Goal: Transaction & Acquisition: Purchase product/service

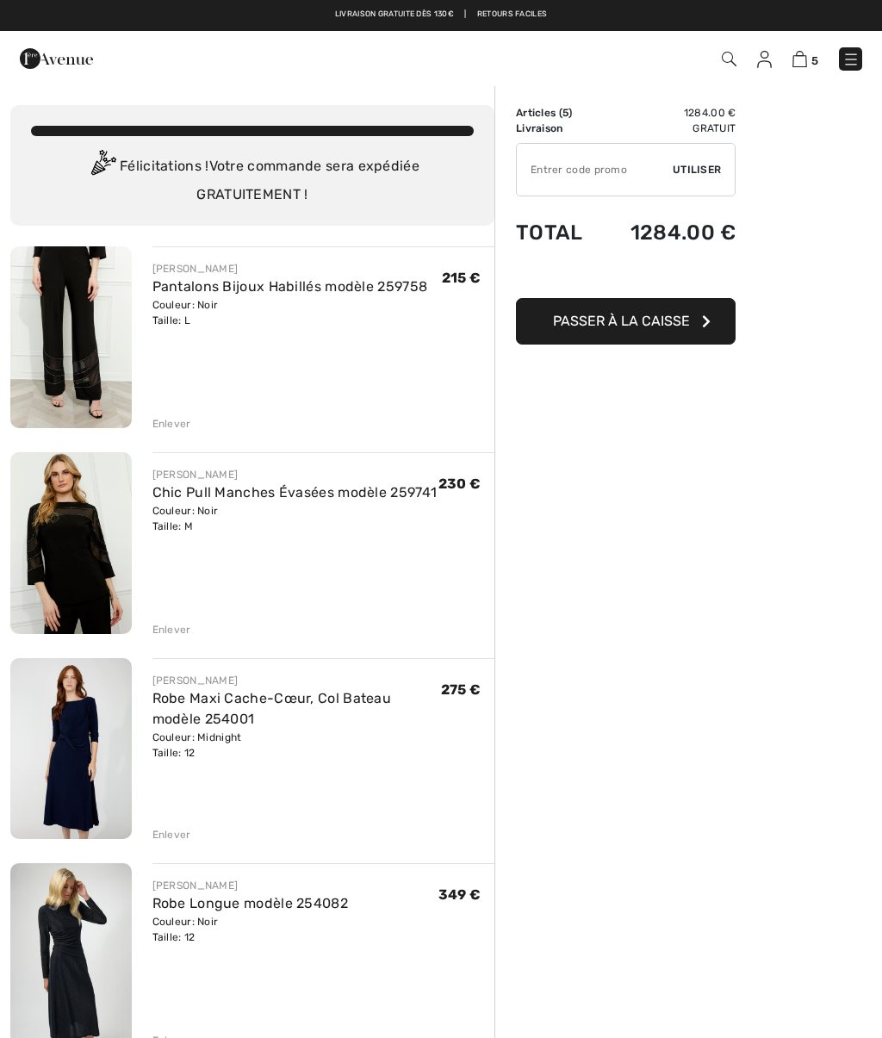
click at [172, 833] on div "Enlever" at bounding box center [172, 835] width 39 height 16
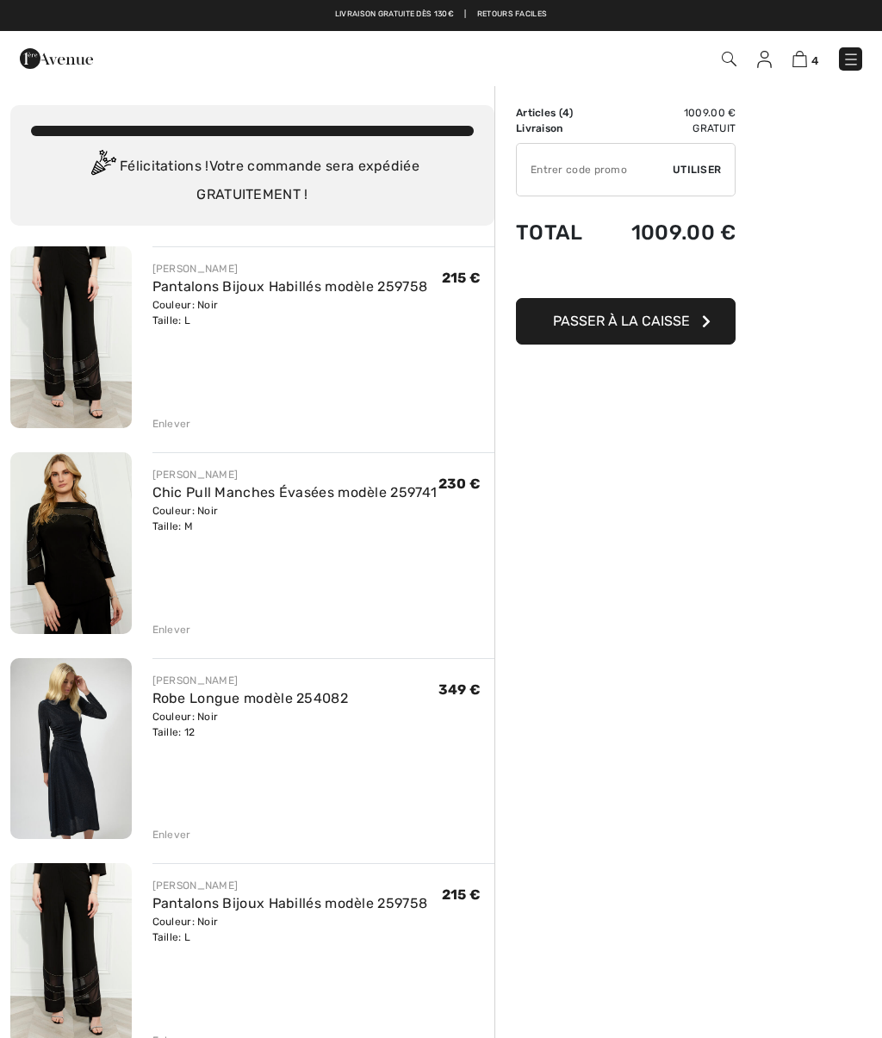
click at [170, 830] on div "Enlever" at bounding box center [172, 835] width 39 height 16
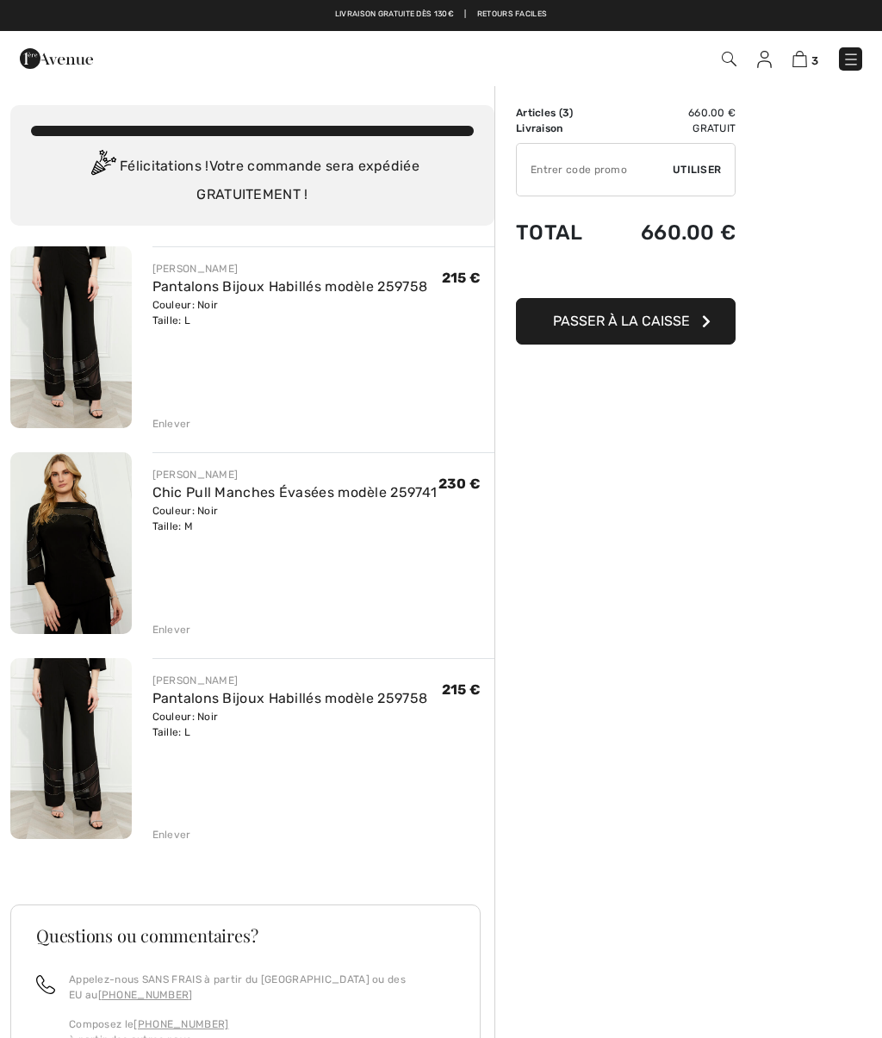
click at [167, 627] on div "Enlever" at bounding box center [172, 630] width 39 height 16
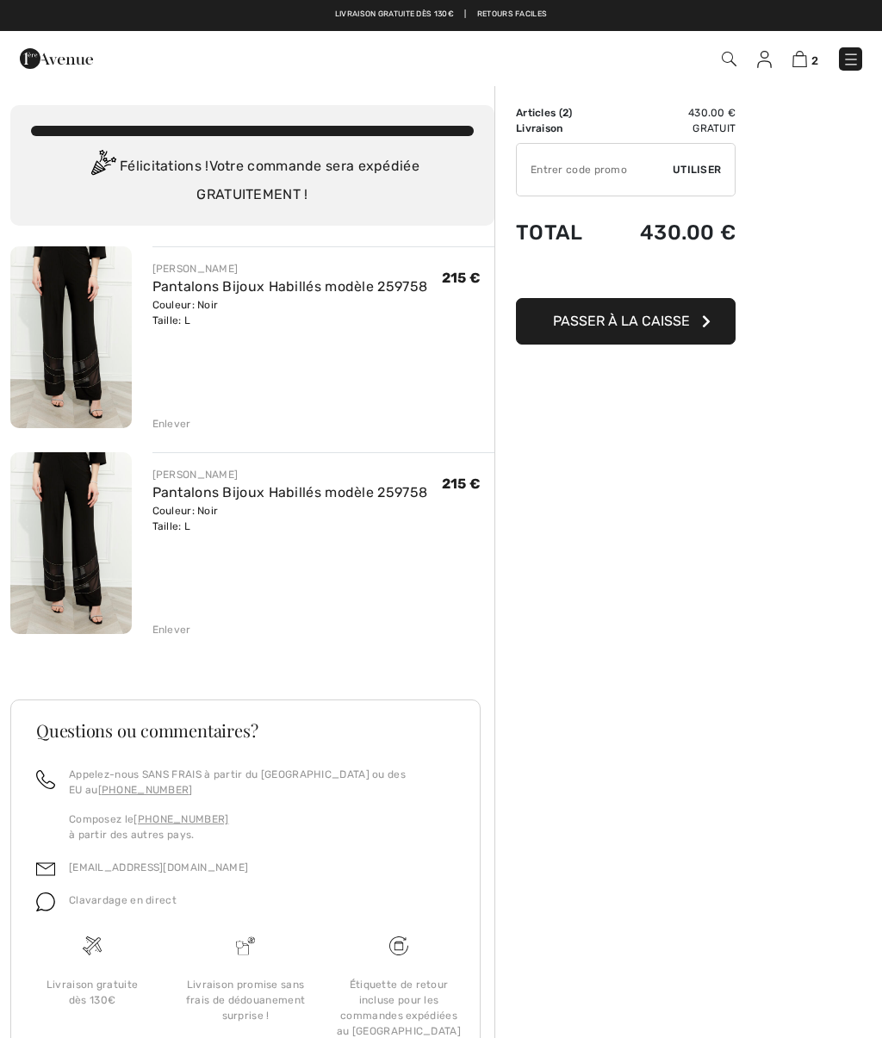
click at [176, 628] on div "Enlever" at bounding box center [172, 630] width 39 height 16
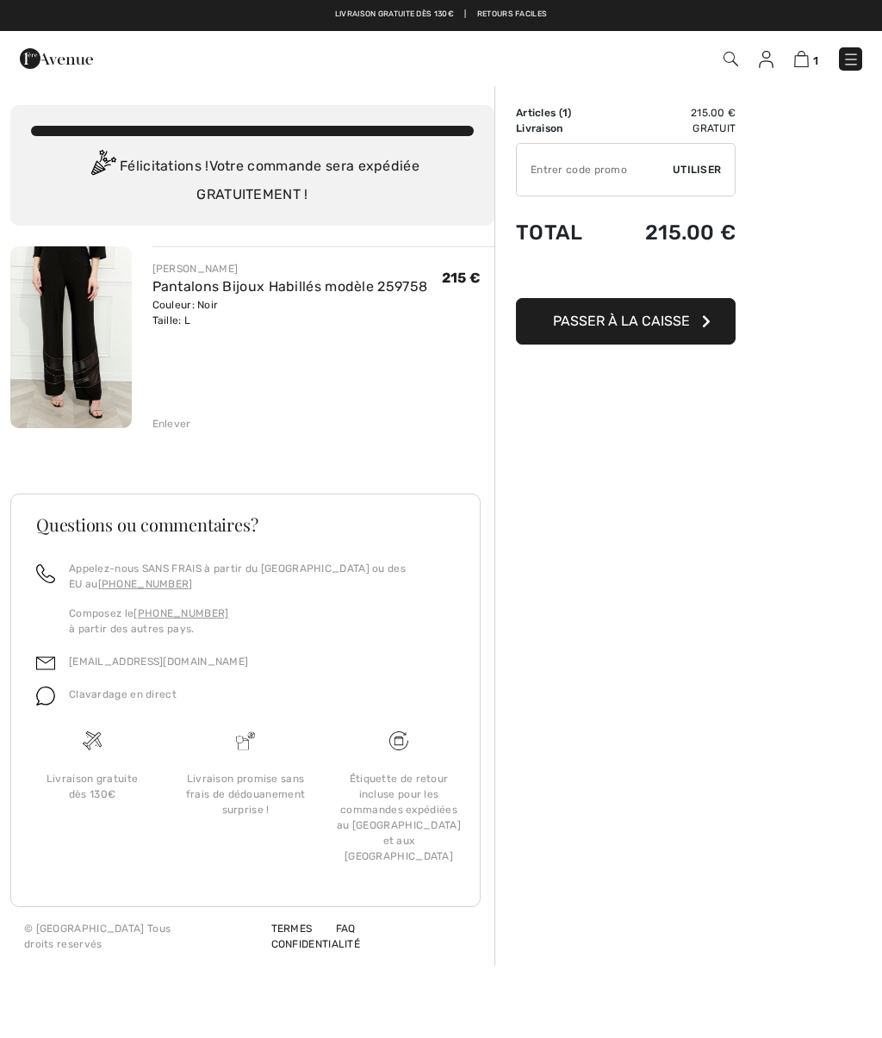
click at [168, 313] on div "Couleur: Noir Taille: L" at bounding box center [291, 312] width 276 height 31
click at [178, 421] on div "Enlever" at bounding box center [172, 424] width 39 height 16
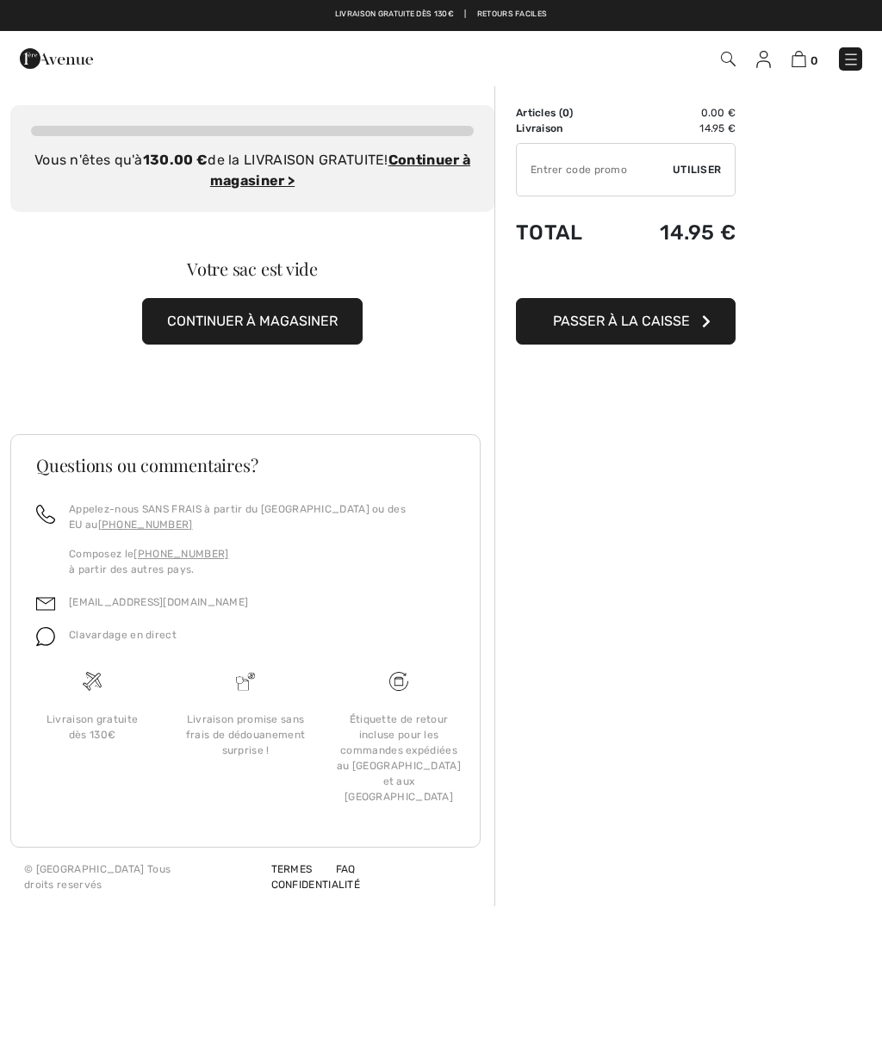
click at [701, 44] on div "0 Commander" at bounding box center [622, 58] width 507 height 35
click at [718, 58] on span "0" at bounding box center [622, 58] width 481 height 23
click at [726, 65] on img at bounding box center [728, 59] width 15 height 15
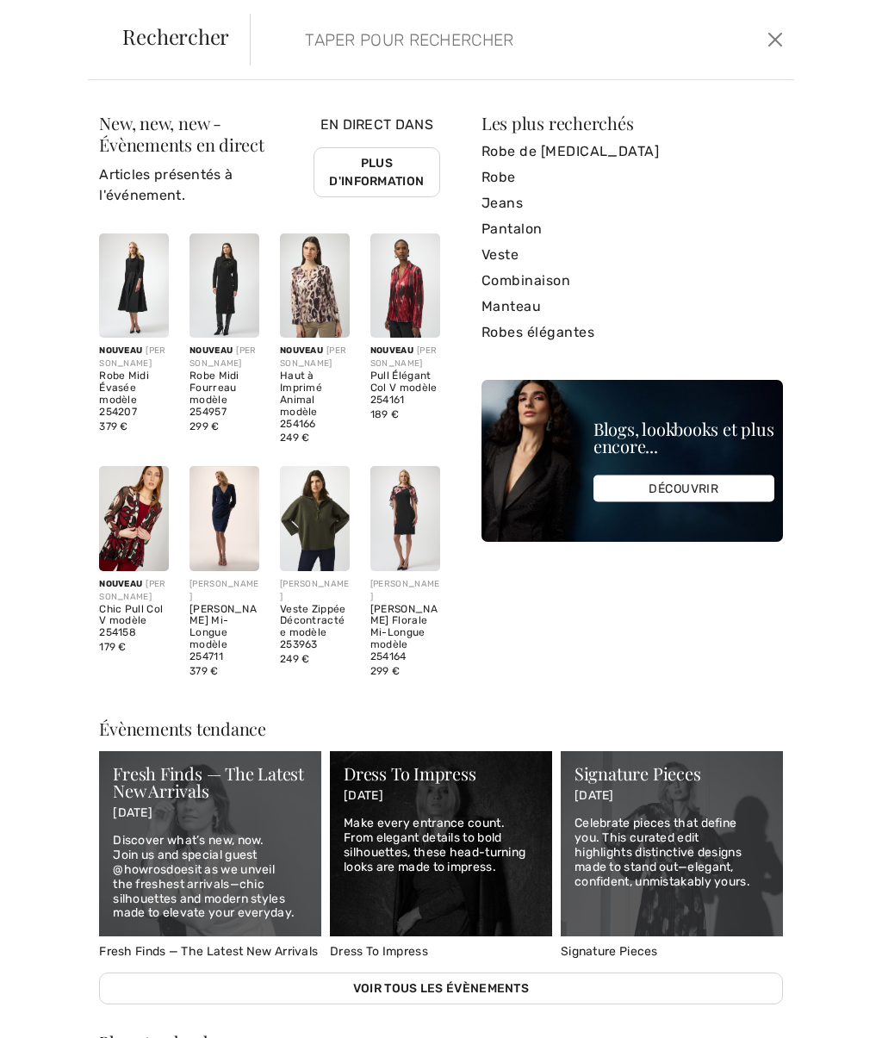
click at [512, 22] on input "search" at bounding box center [468, 40] width 353 height 52
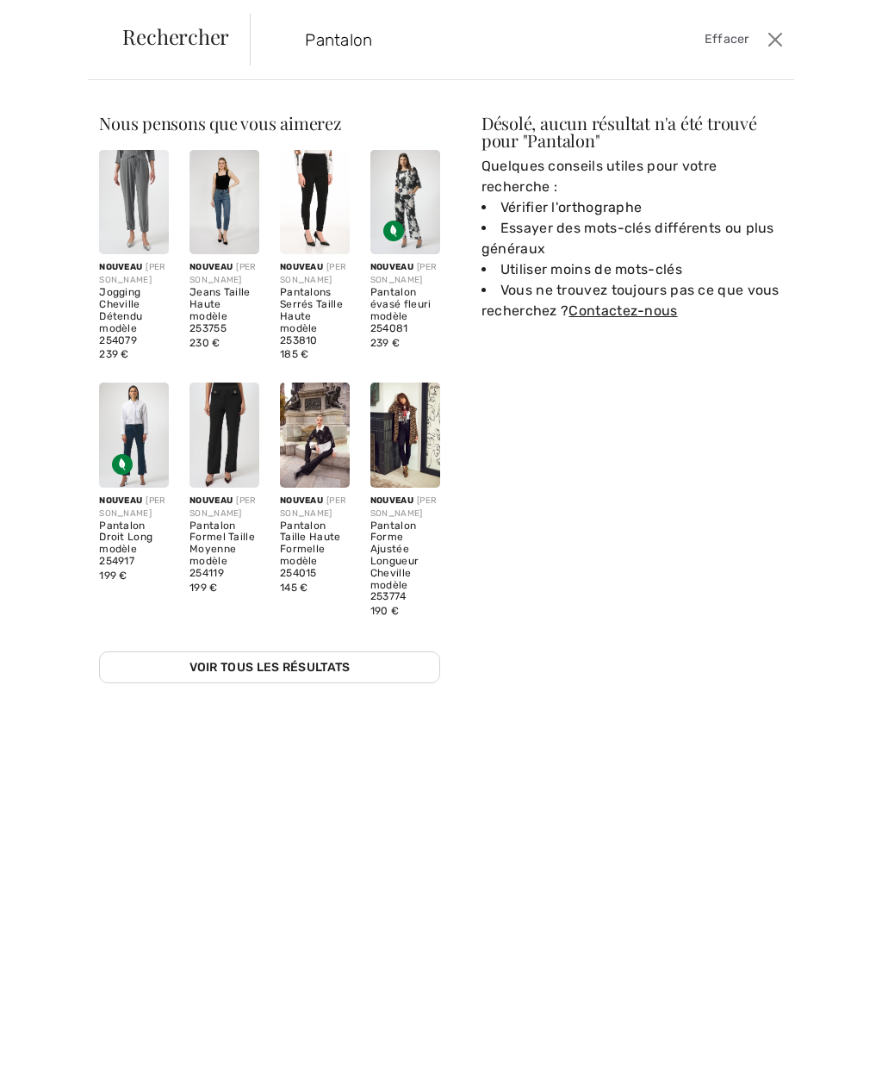
type input "Pantalon"
click at [332, 658] on link "Voir tous les résultats" at bounding box center [269, 668] width 341 height 32
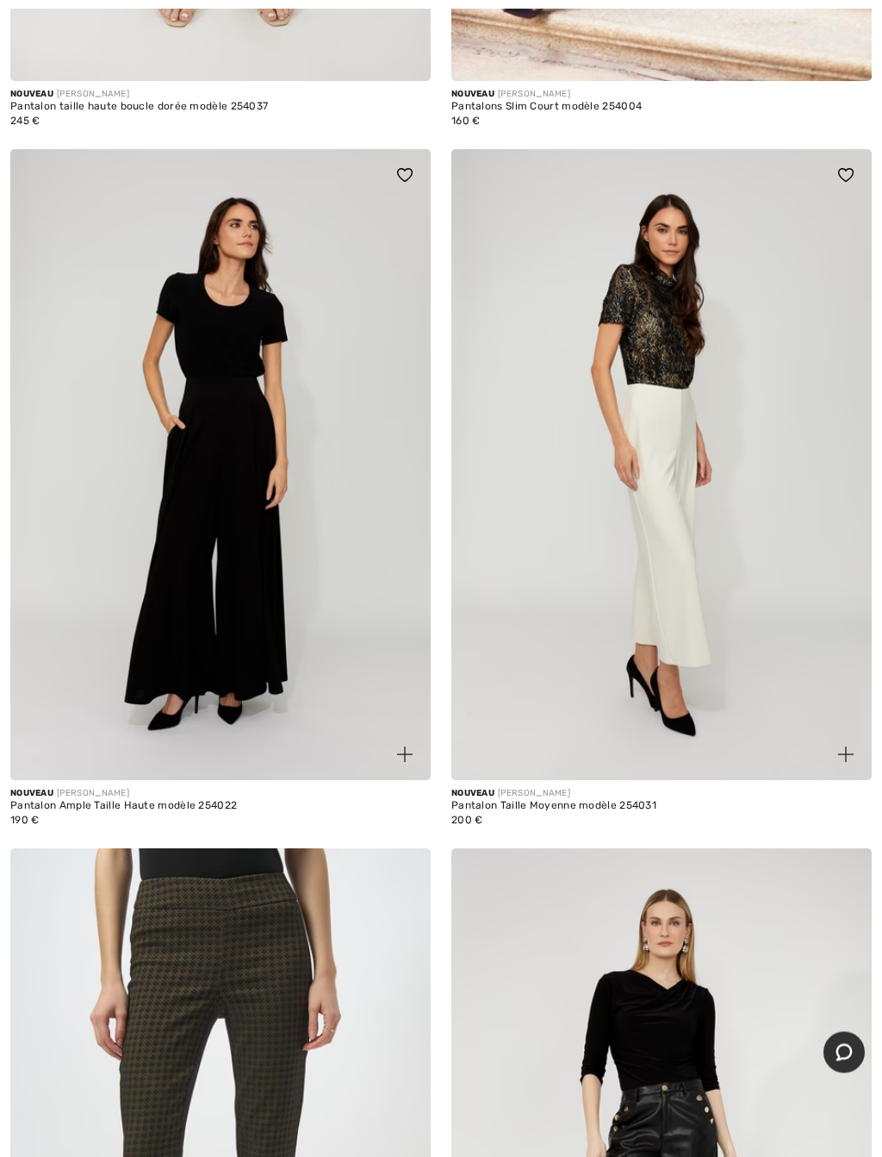
scroll to position [2890, 0]
click at [192, 557] on img at bounding box center [220, 464] width 421 height 631
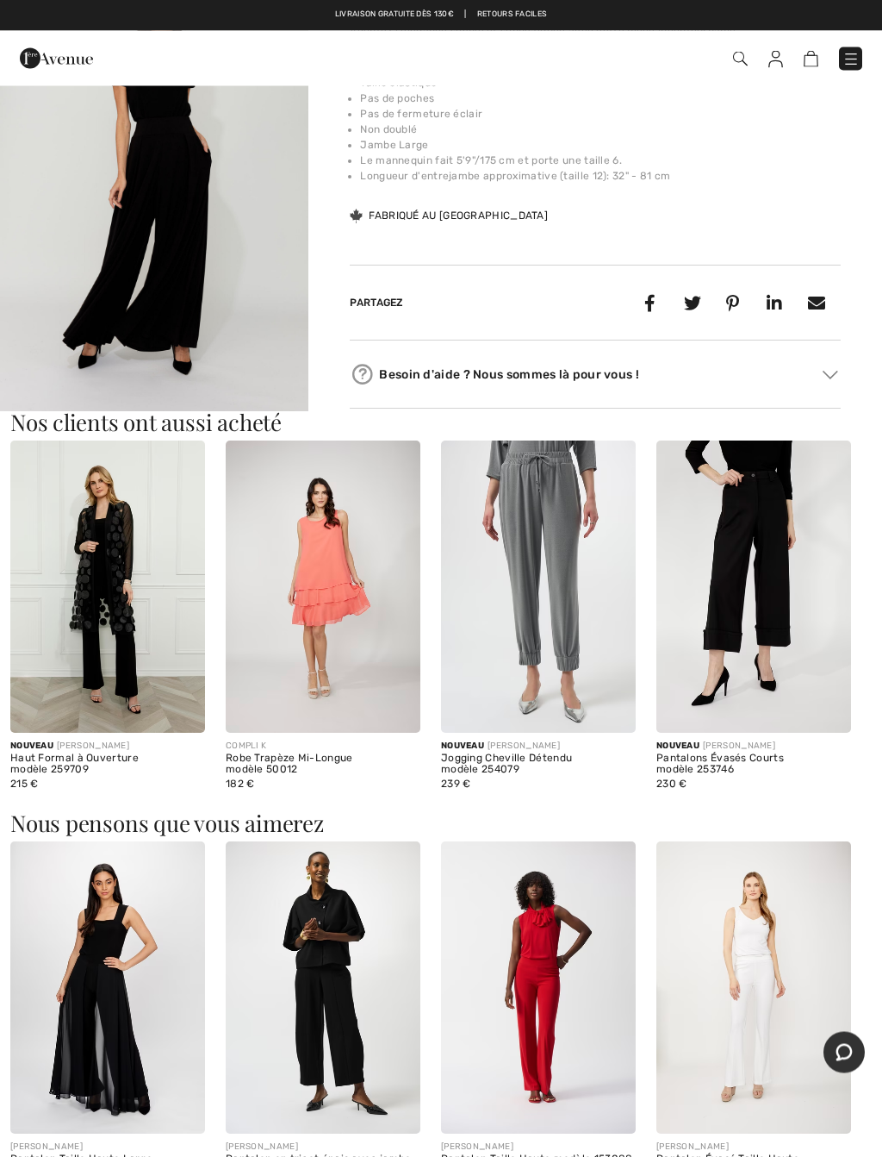
scroll to position [705, 0]
click at [116, 636] on img at bounding box center [107, 586] width 195 height 292
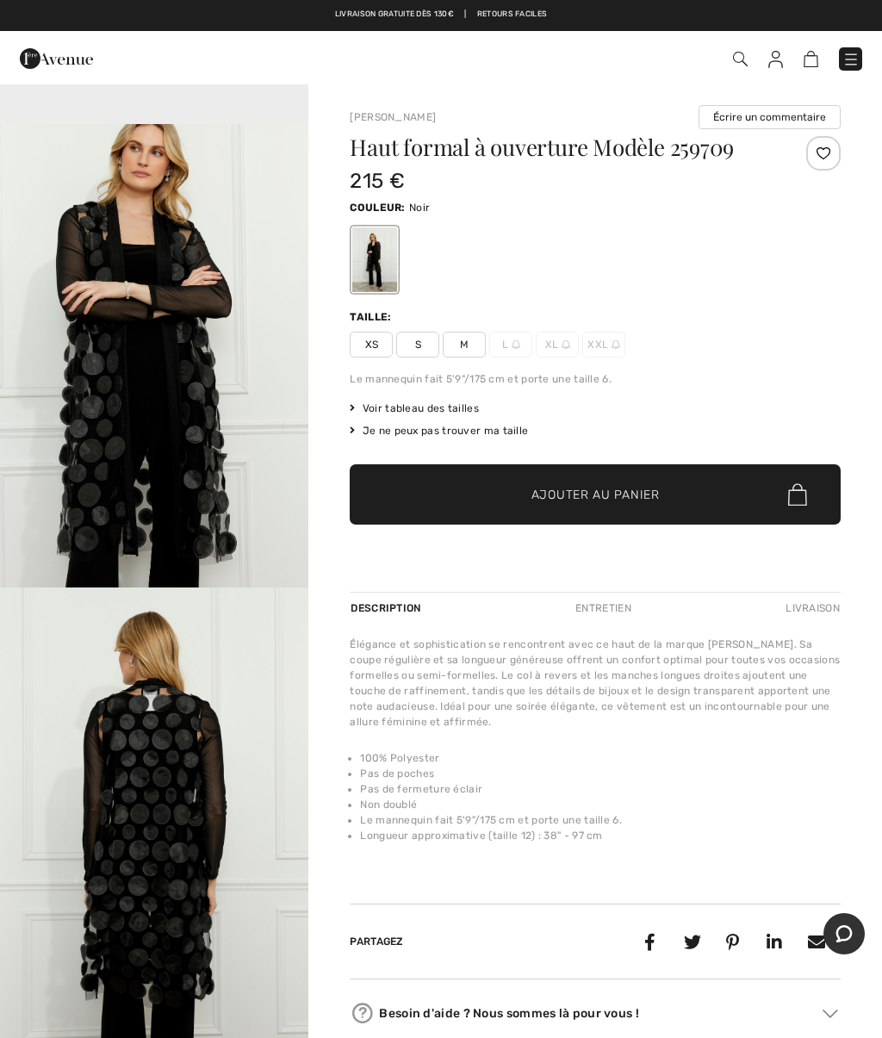
scroll to position [1443, 0]
click at [460, 335] on span "M" at bounding box center [464, 345] width 43 height 26
click at [708, 490] on span "✔ Ajouté au panier Ajouter au panier" at bounding box center [595, 495] width 491 height 60
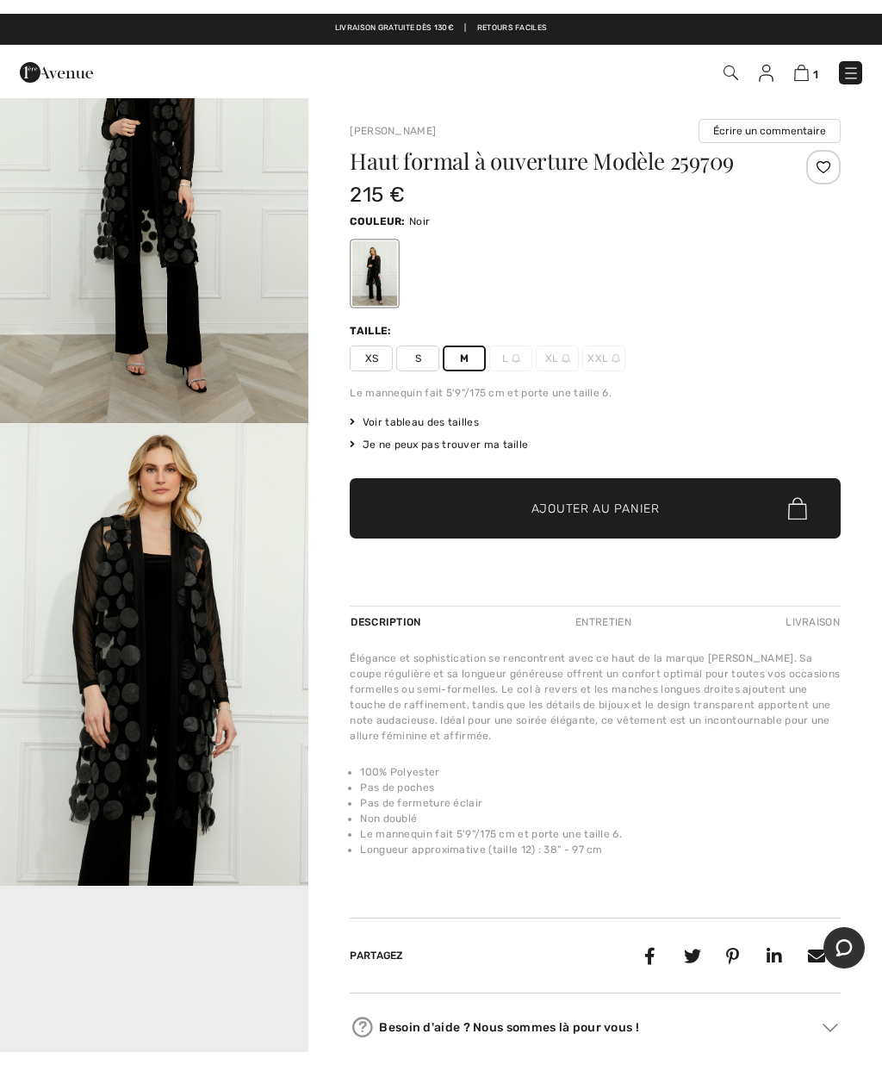
scroll to position [0, 0]
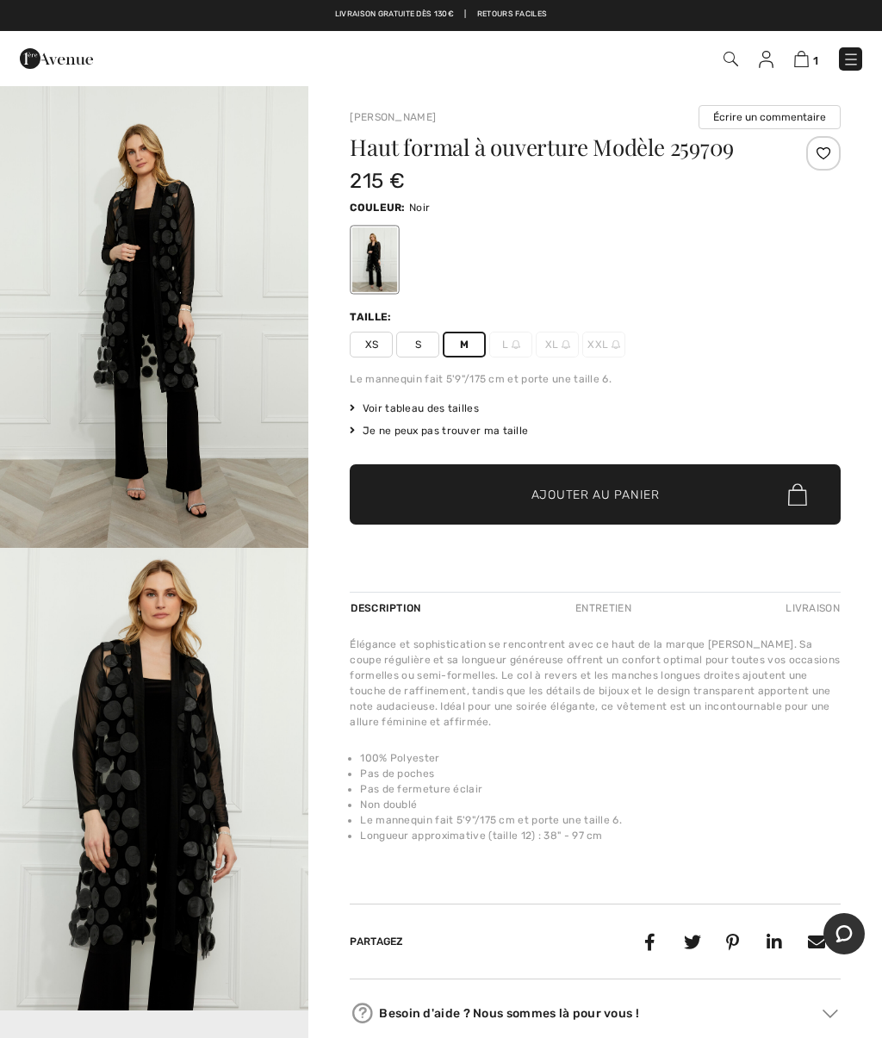
click at [727, 58] on img at bounding box center [731, 59] width 15 height 15
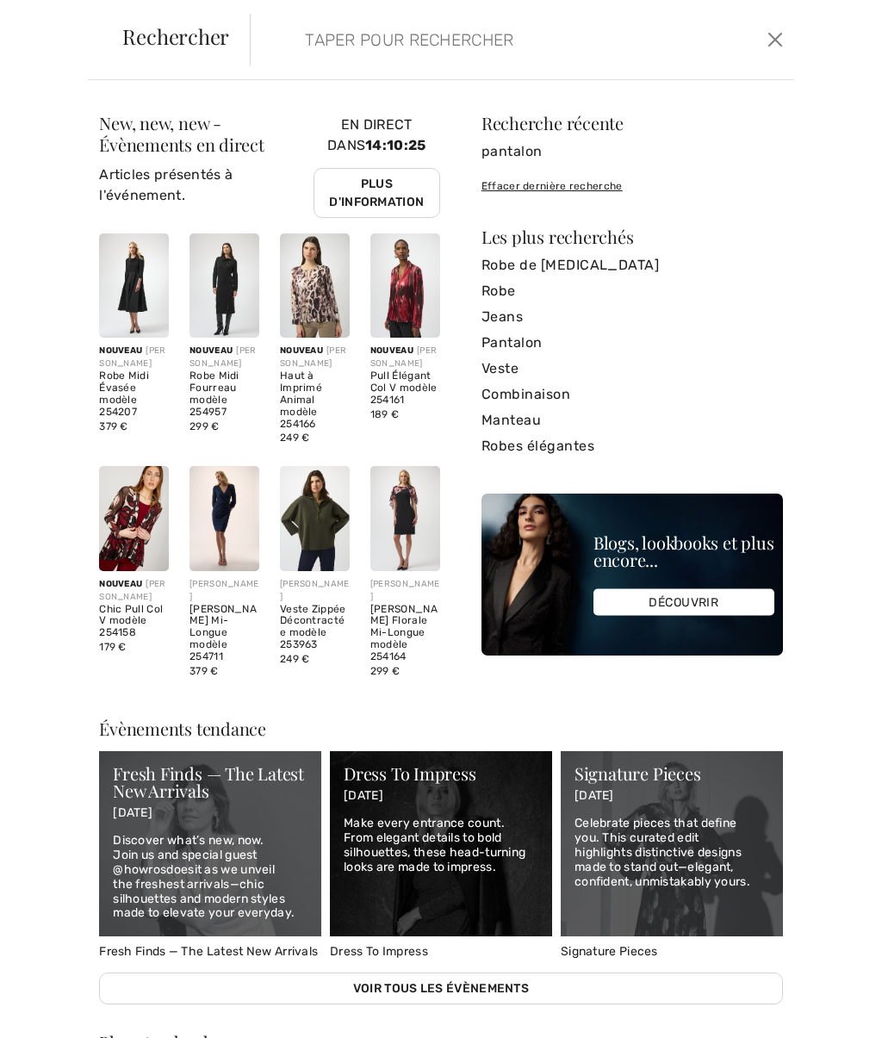
click at [445, 40] on input "search" at bounding box center [468, 40] width 353 height 52
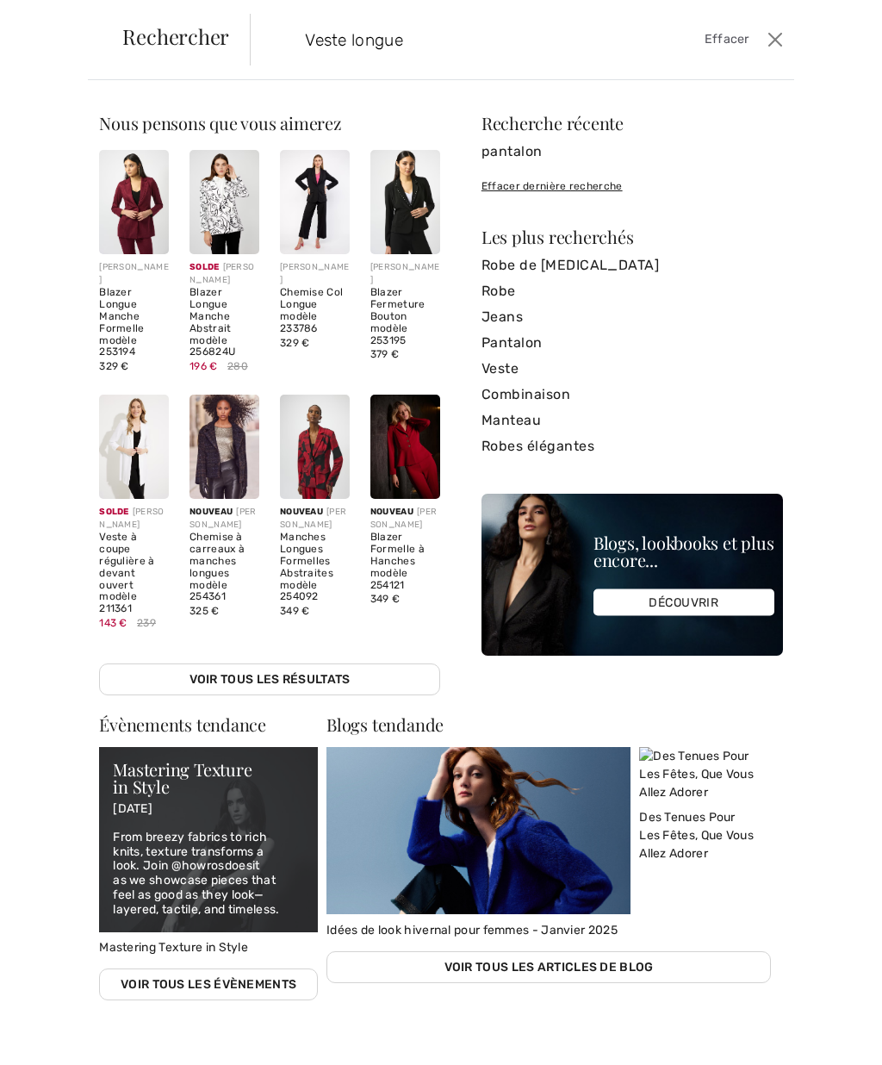
type input "Veste longue"
click at [759, 34] on form "Veste longue Effacer" at bounding box center [507, 40] width 514 height 52
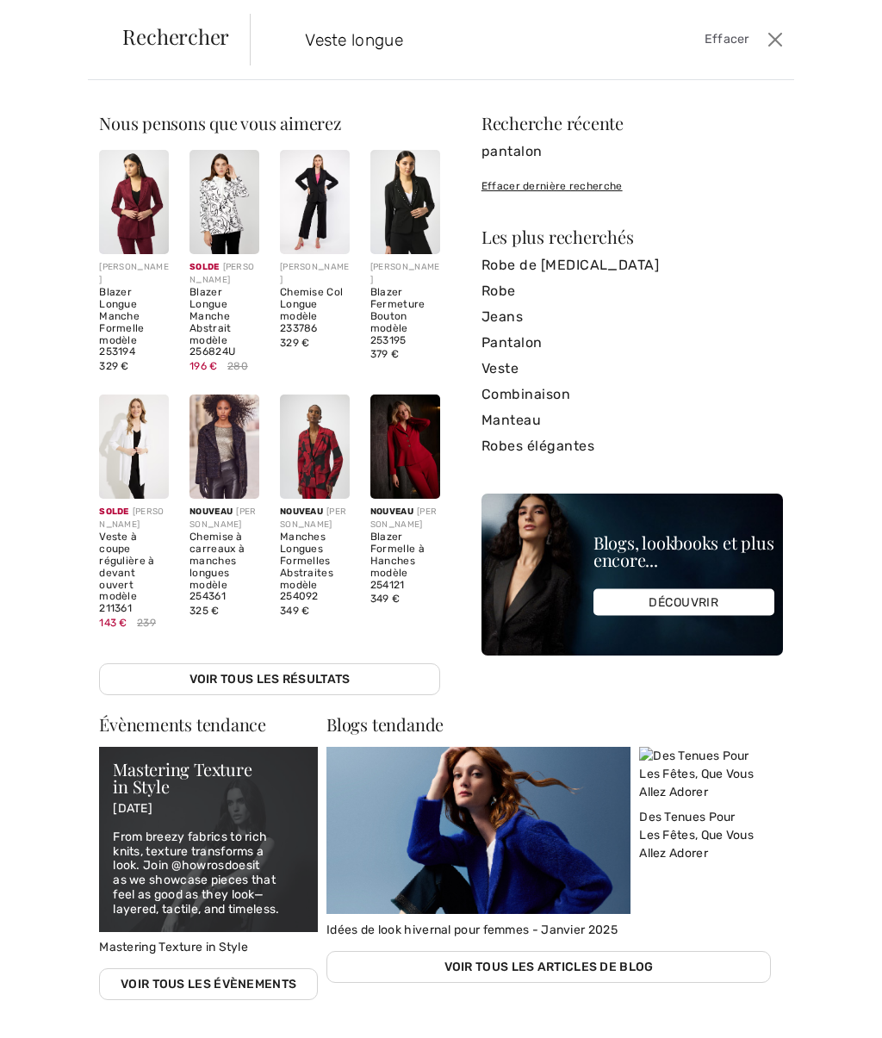
click at [715, 33] on span "Effacer" at bounding box center [727, 39] width 45 height 19
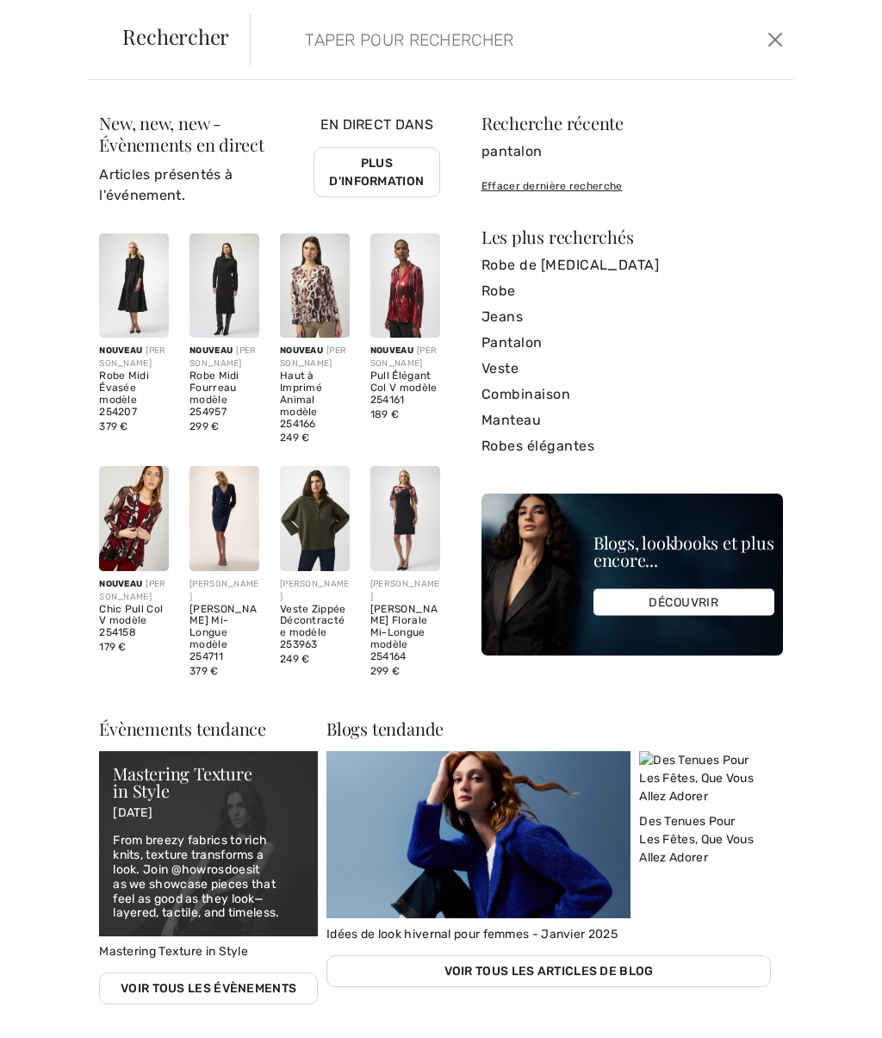
click at [378, 31] on input "search" at bounding box center [468, 40] width 353 height 52
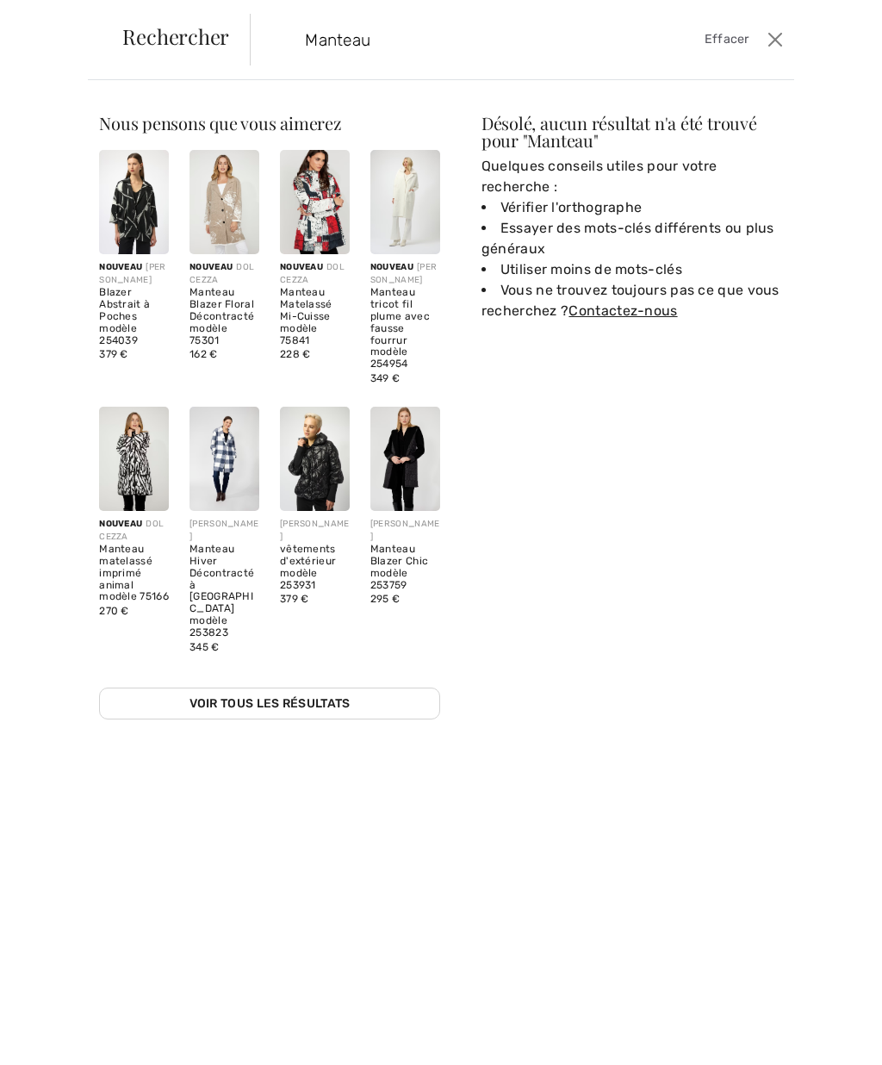
type input "Manteau"
click at [307, 220] on img at bounding box center [315, 202] width 70 height 104
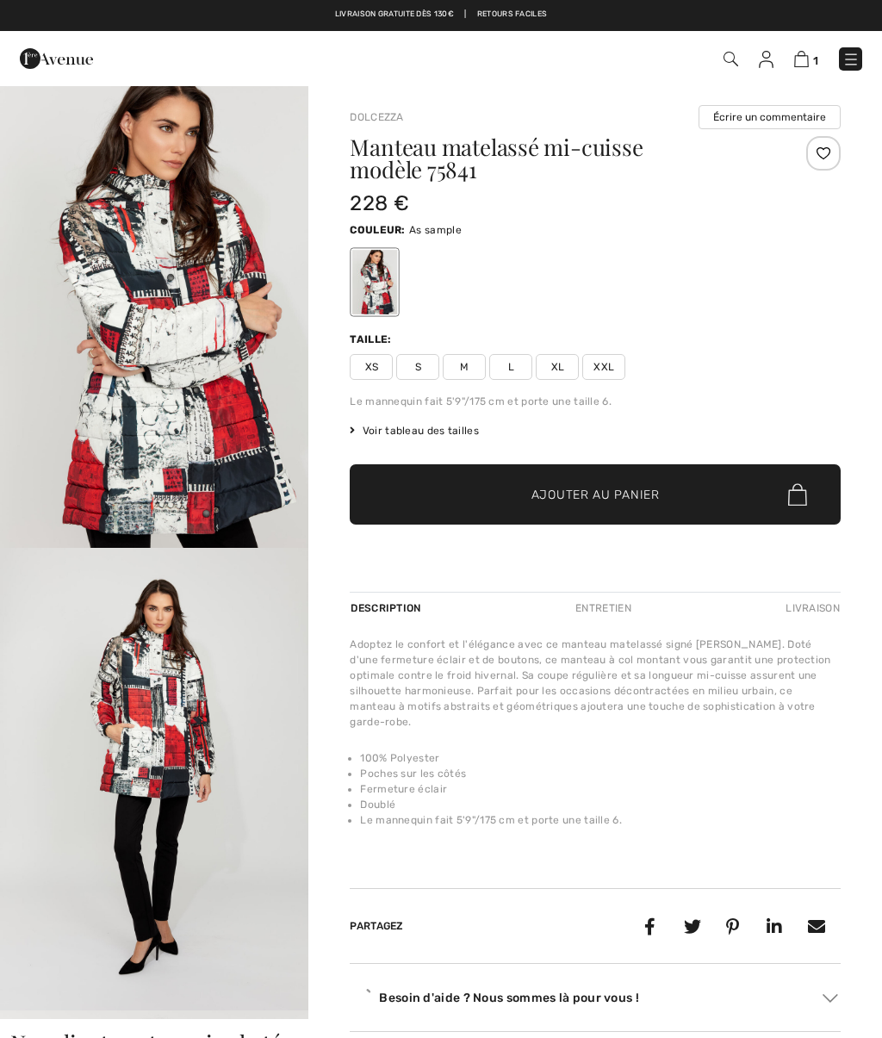
checkbox input "true"
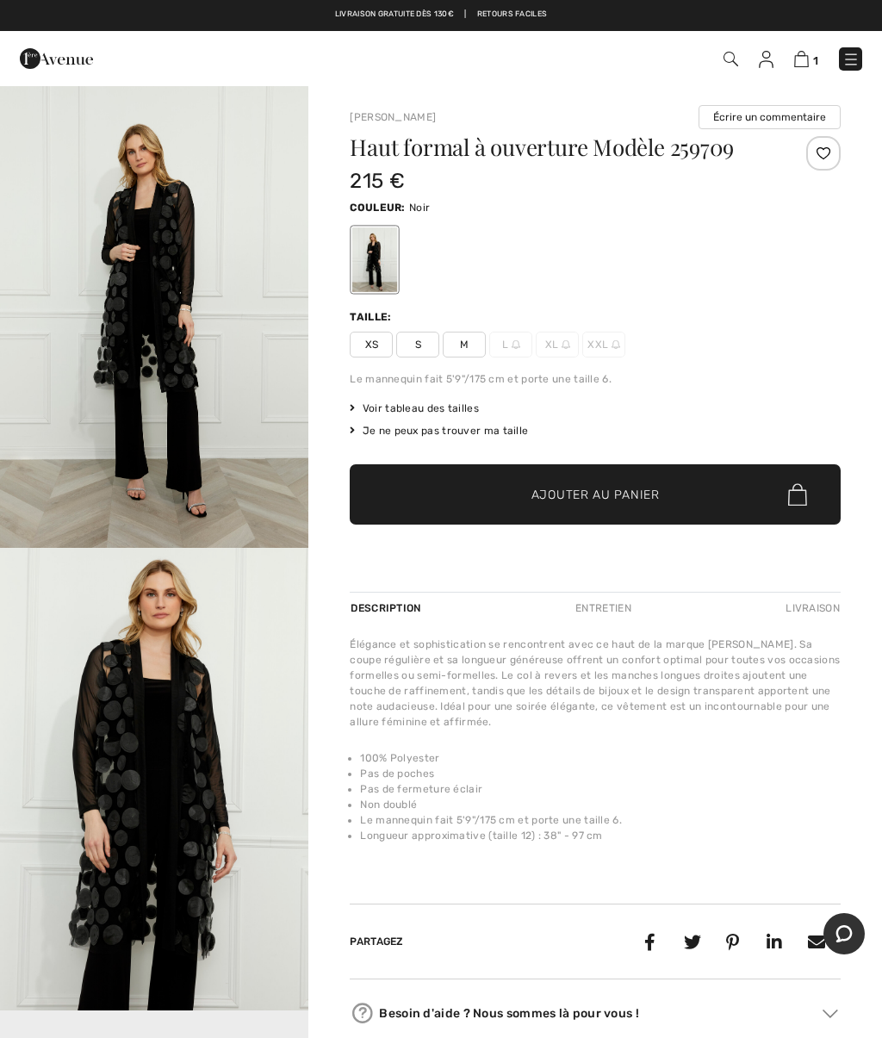
click at [726, 53] on img at bounding box center [731, 59] width 15 height 15
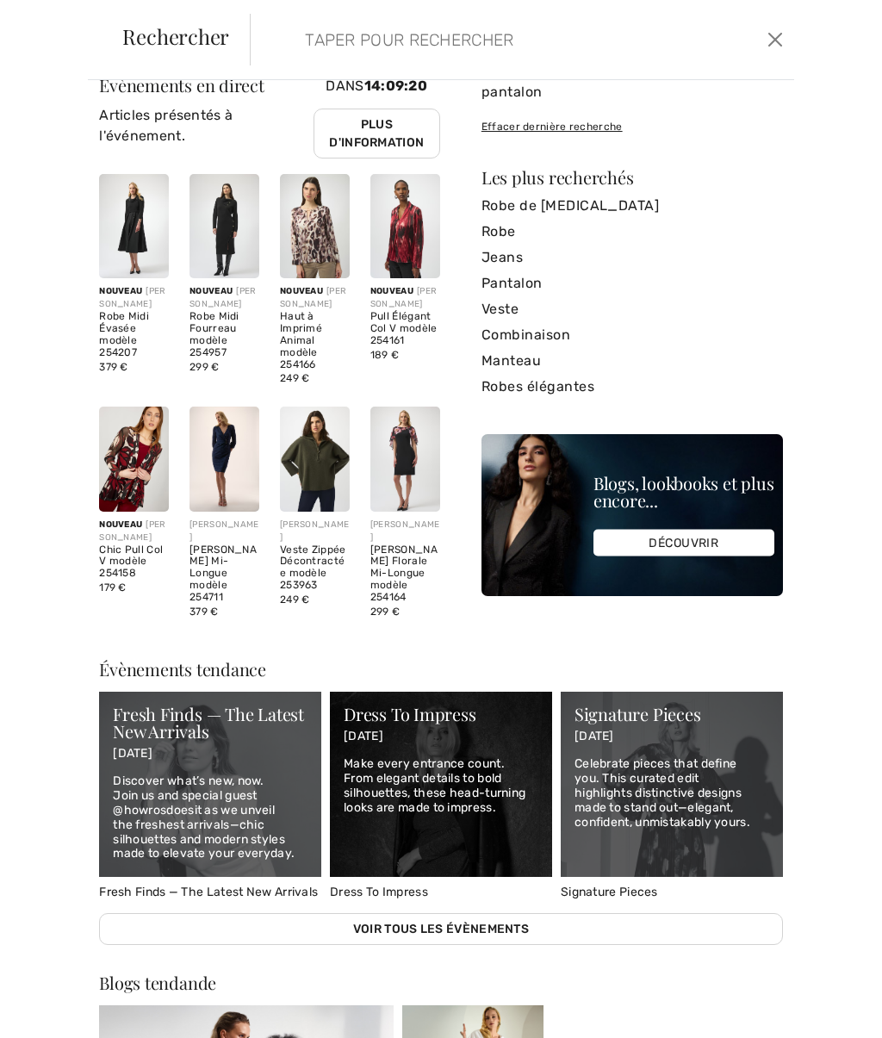
scroll to position [61, 0]
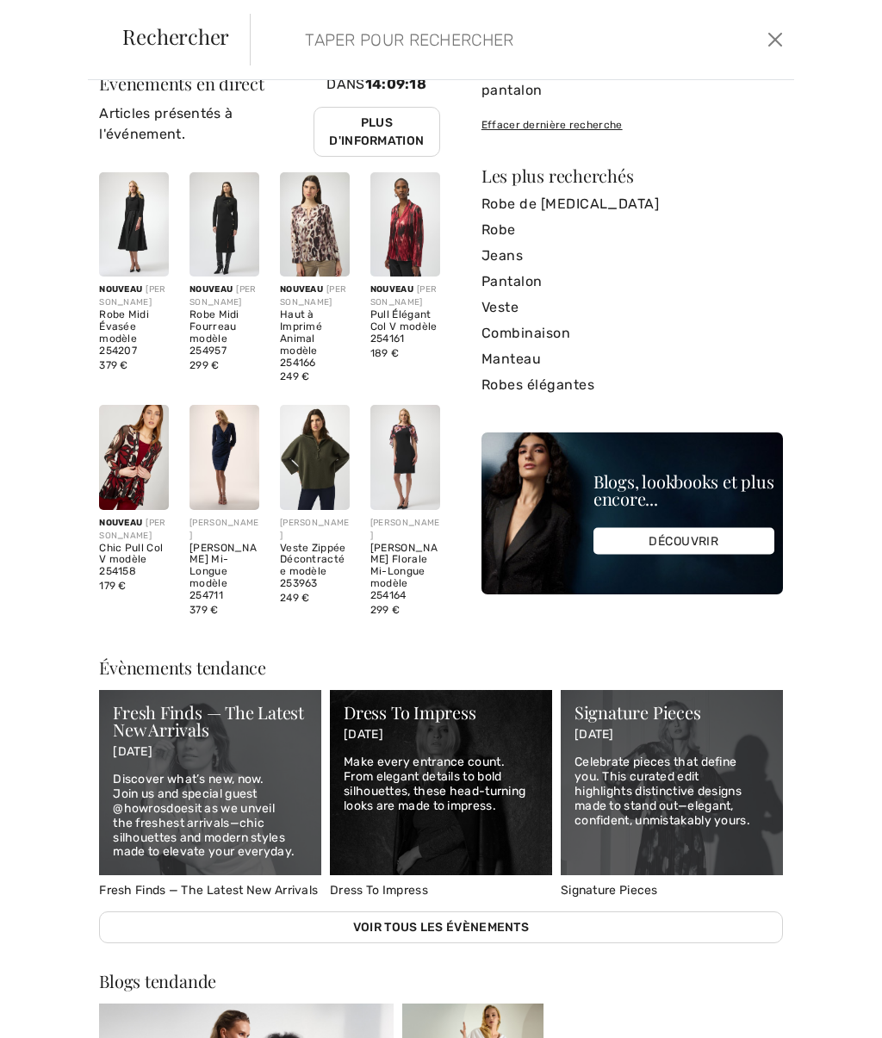
click at [309, 432] on img at bounding box center [315, 457] width 70 height 104
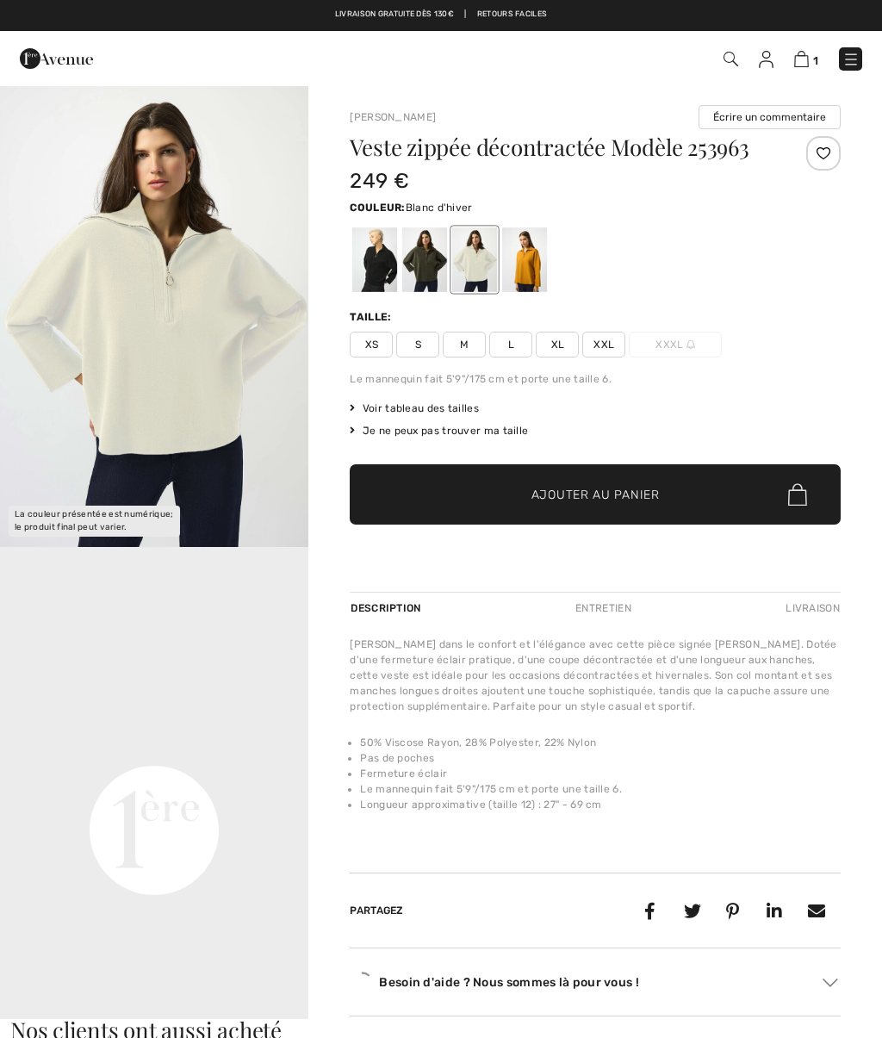
checkbox input "true"
click at [727, 53] on img at bounding box center [731, 59] width 15 height 15
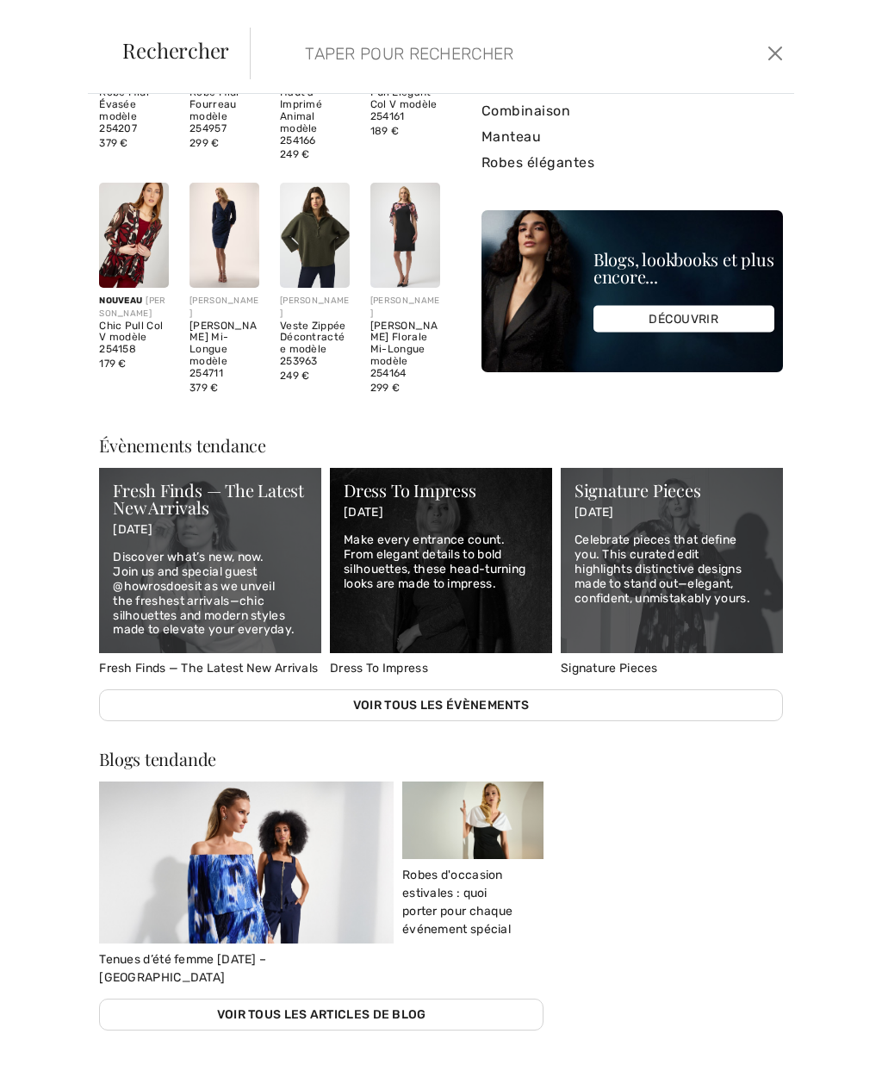
scroll to position [296, 0]
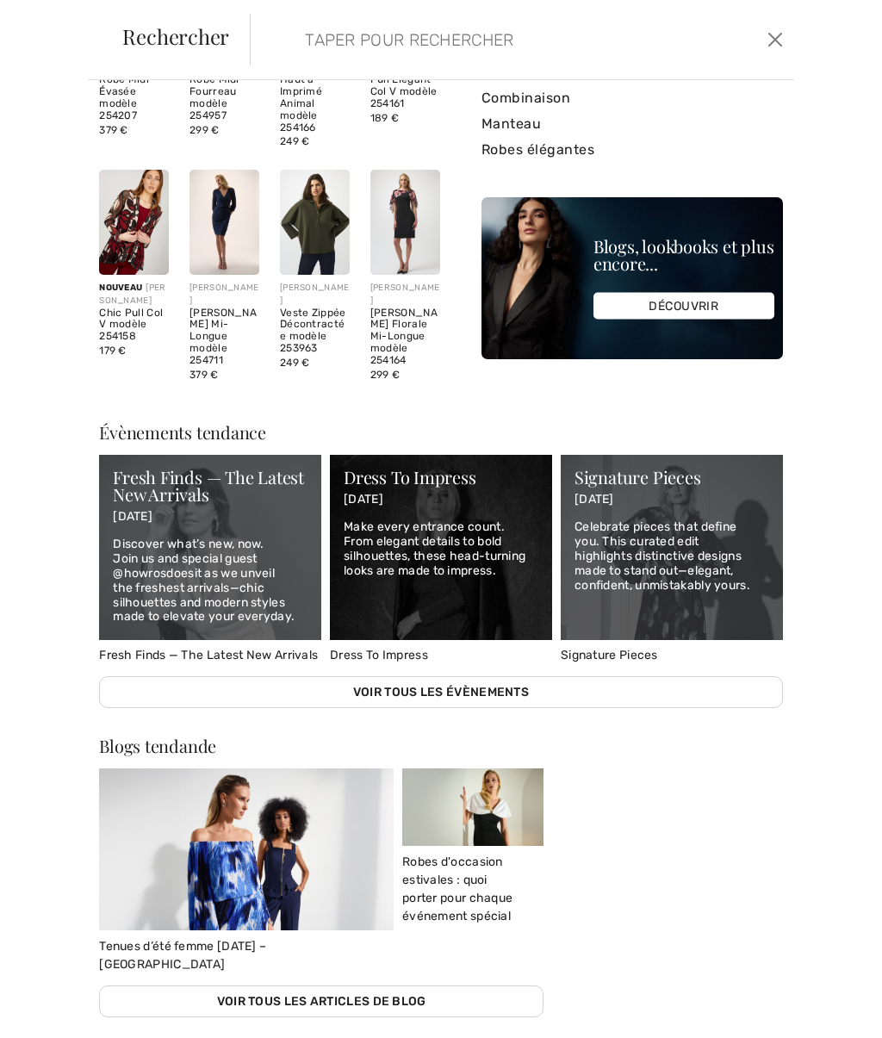
click at [464, 40] on input "search" at bounding box center [468, 40] width 353 height 52
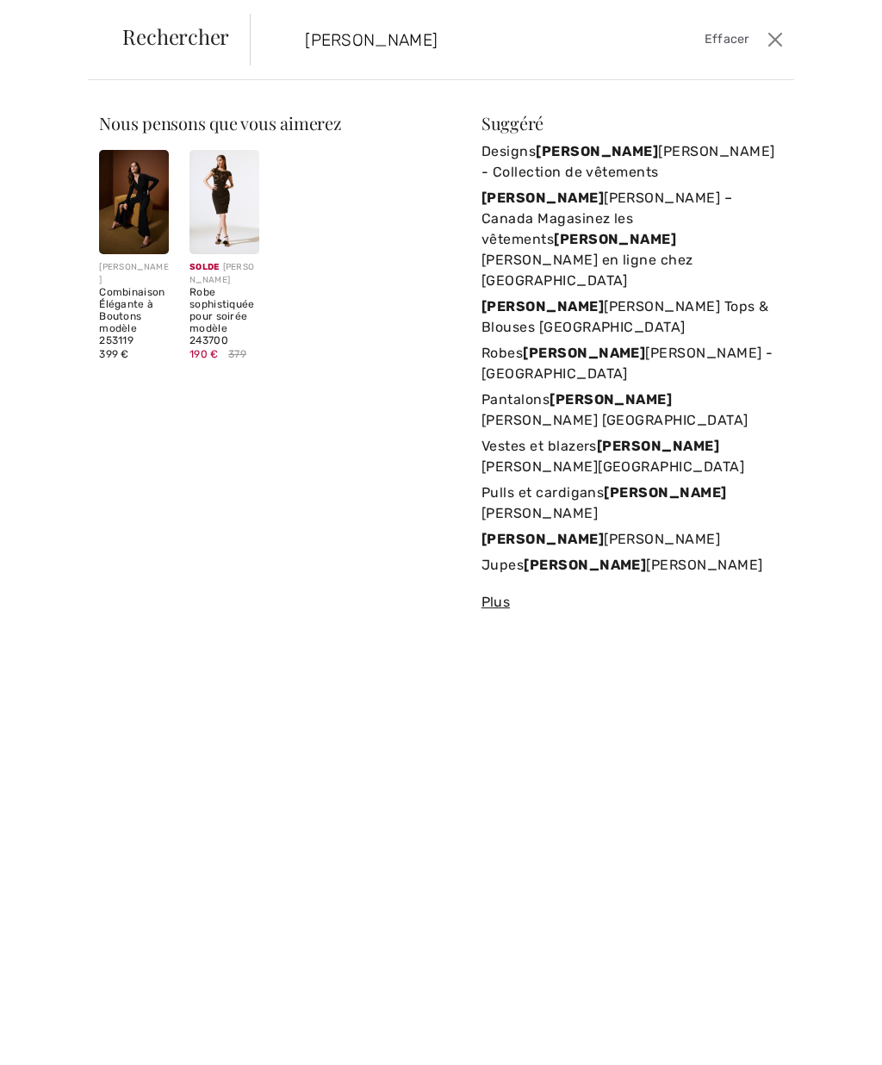
scroll to position [0, 0]
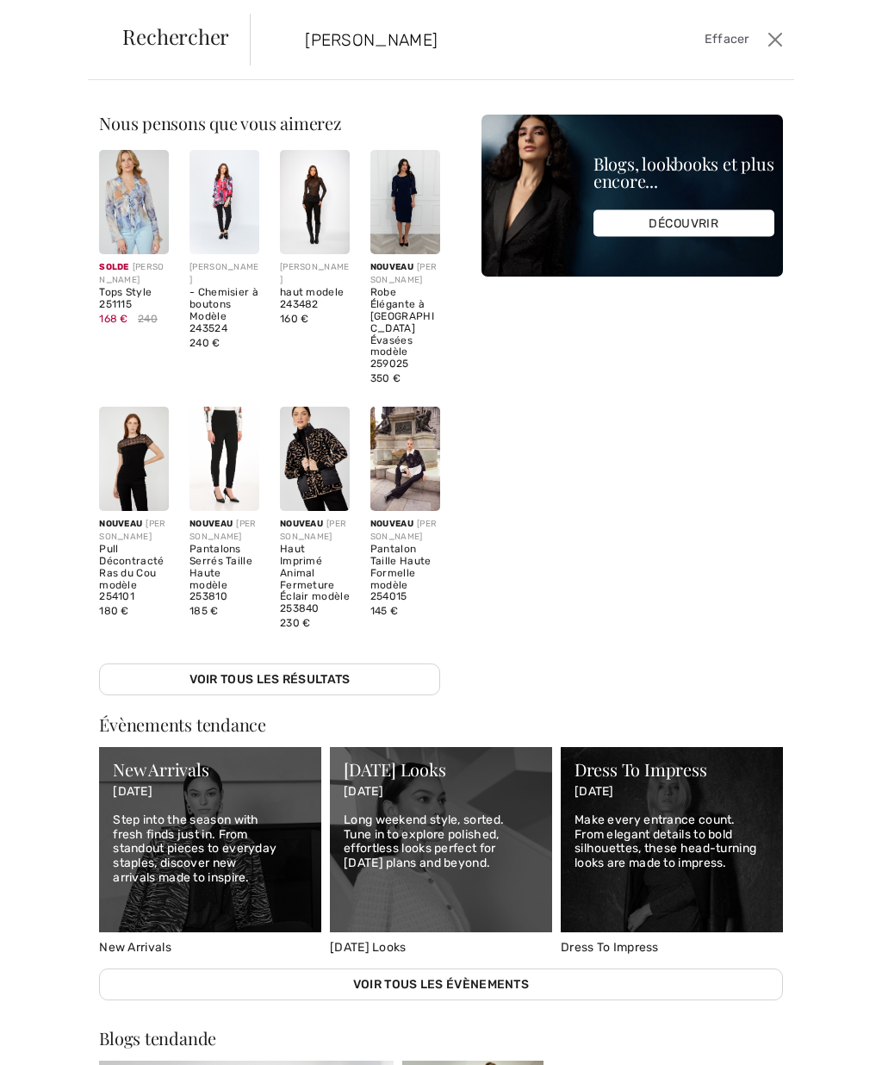
type input "[PERSON_NAME]"
click at [310, 664] on link "Voir tous les résultats" at bounding box center [269, 680] width 341 height 32
click at [397, 664] on link "Voir tous les résultats" at bounding box center [269, 680] width 341 height 32
click at [375, 664] on link "Voir tous les résultats" at bounding box center [269, 680] width 341 height 32
click at [780, 28] on button "Ferme" at bounding box center [776, 40] width 24 height 28
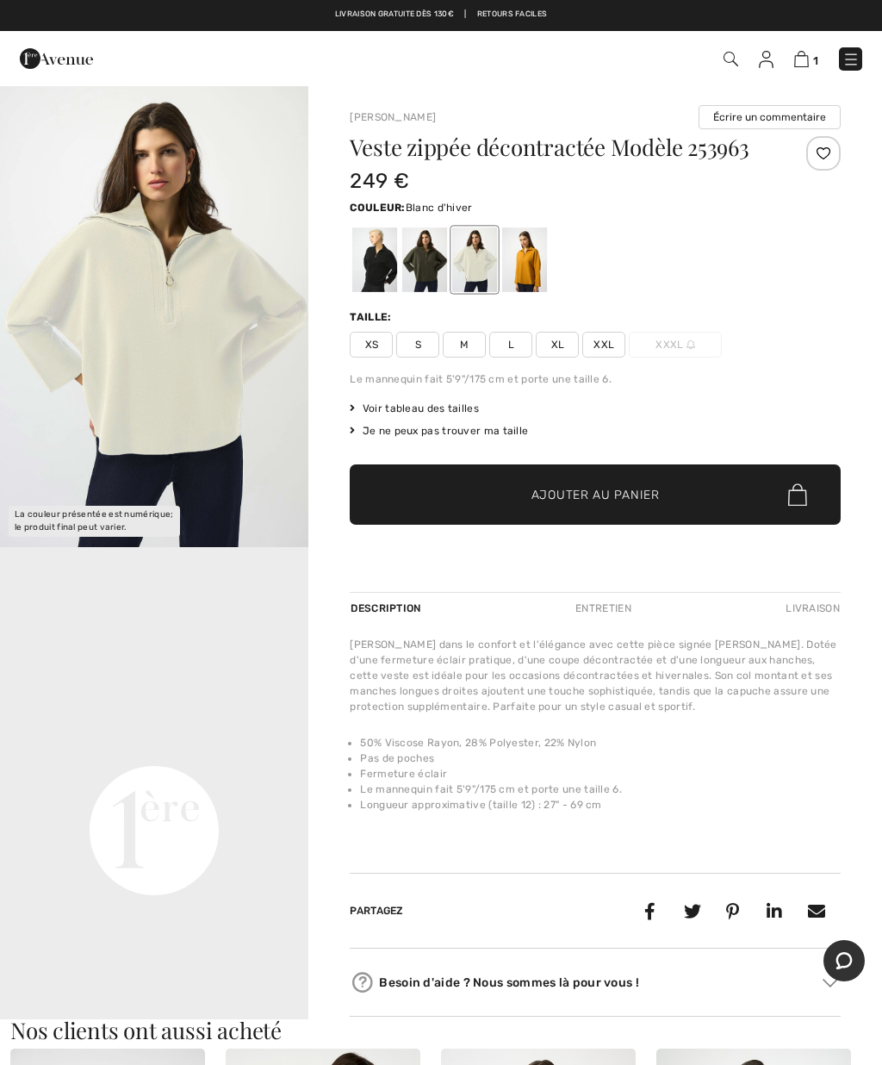
click at [780, 23] on div "Livraison gratuite dès 130€ | Retours faciles" at bounding box center [441, 23] width 865 height 29
click at [772, 34] on div "1 Commander" at bounding box center [441, 58] width 882 height 55
click at [766, 34] on div "1 Commander" at bounding box center [441, 58] width 882 height 55
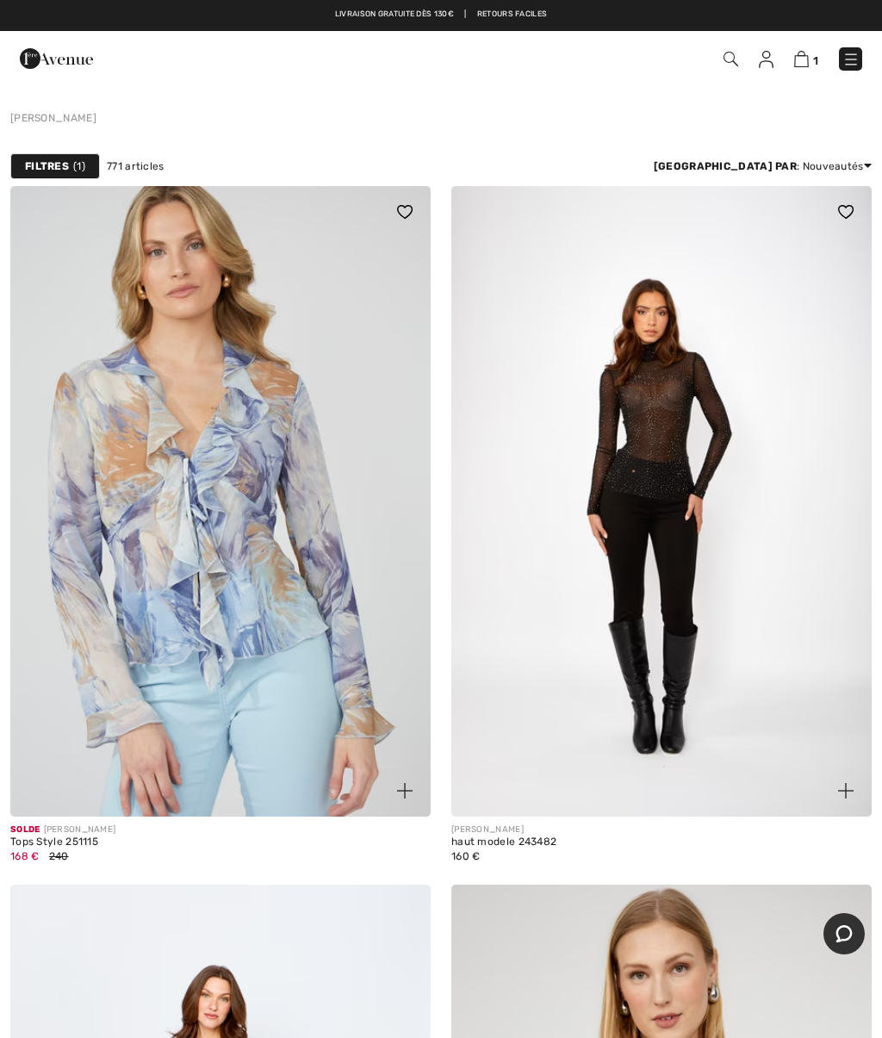
click at [775, 149] on div "Filtres 1 771 articles [GEOGRAPHIC_DATA] par : Nouveautés Prix: décroissant Pri…" at bounding box center [441, 167] width 882 height 40
click at [61, 178] on div "Filtres 1" at bounding box center [55, 166] width 90 height 26
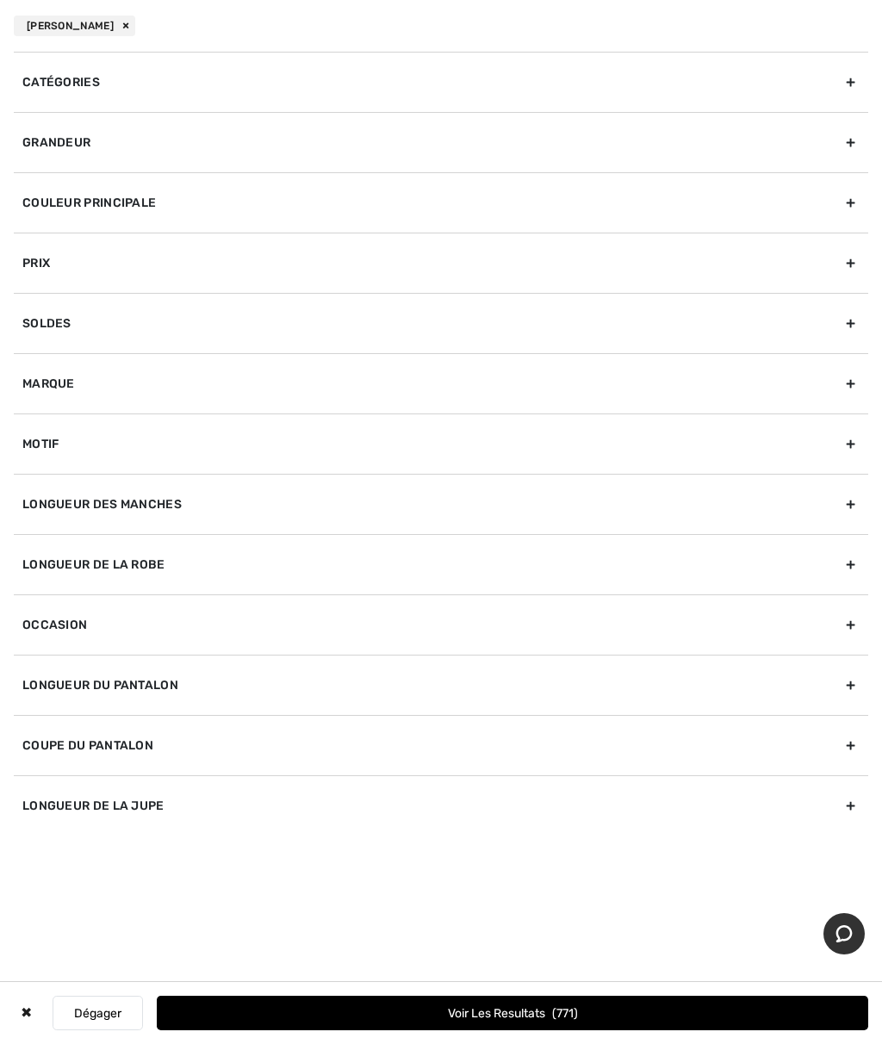
click at [30, 197] on div "Couleur Principale" at bounding box center [441, 202] width 855 height 60
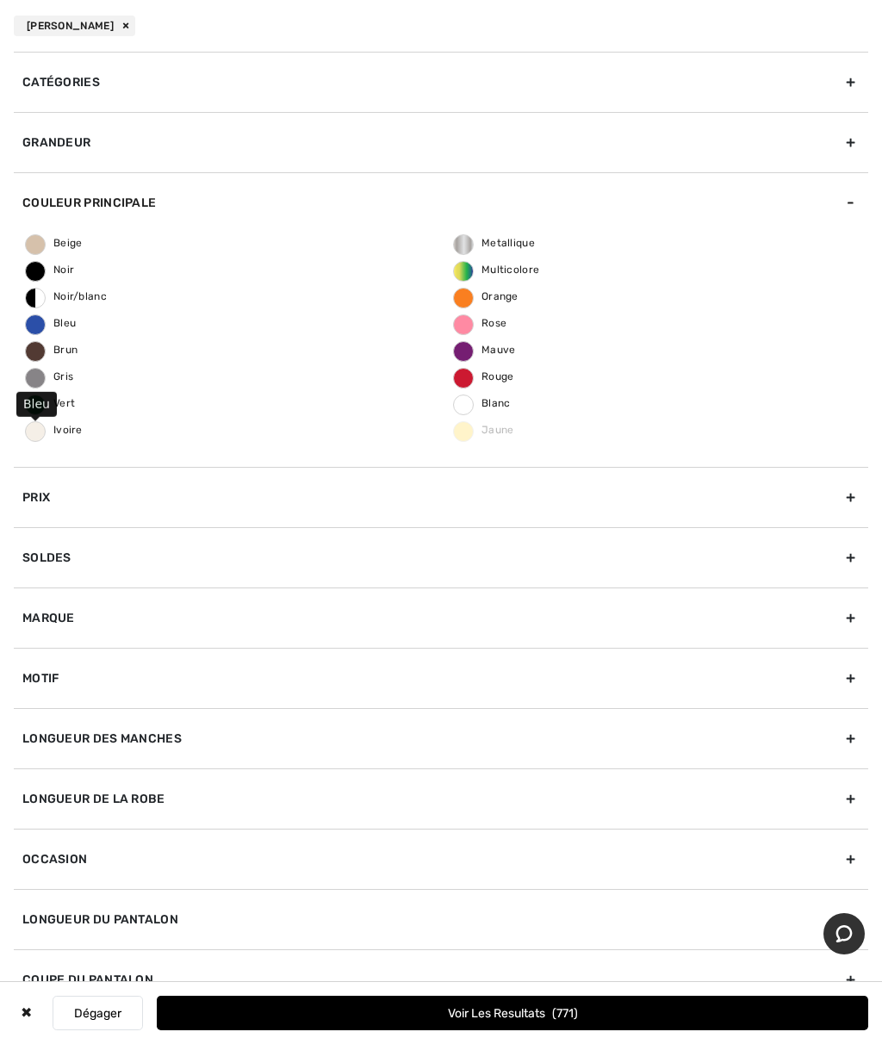
click at [45, 320] on span "Bleu" at bounding box center [51, 323] width 50 height 12
click at [0, 0] on input "Bleu" at bounding box center [0, 0] width 0 height 0
click at [60, 77] on div "Catégories" at bounding box center [441, 82] width 855 height 60
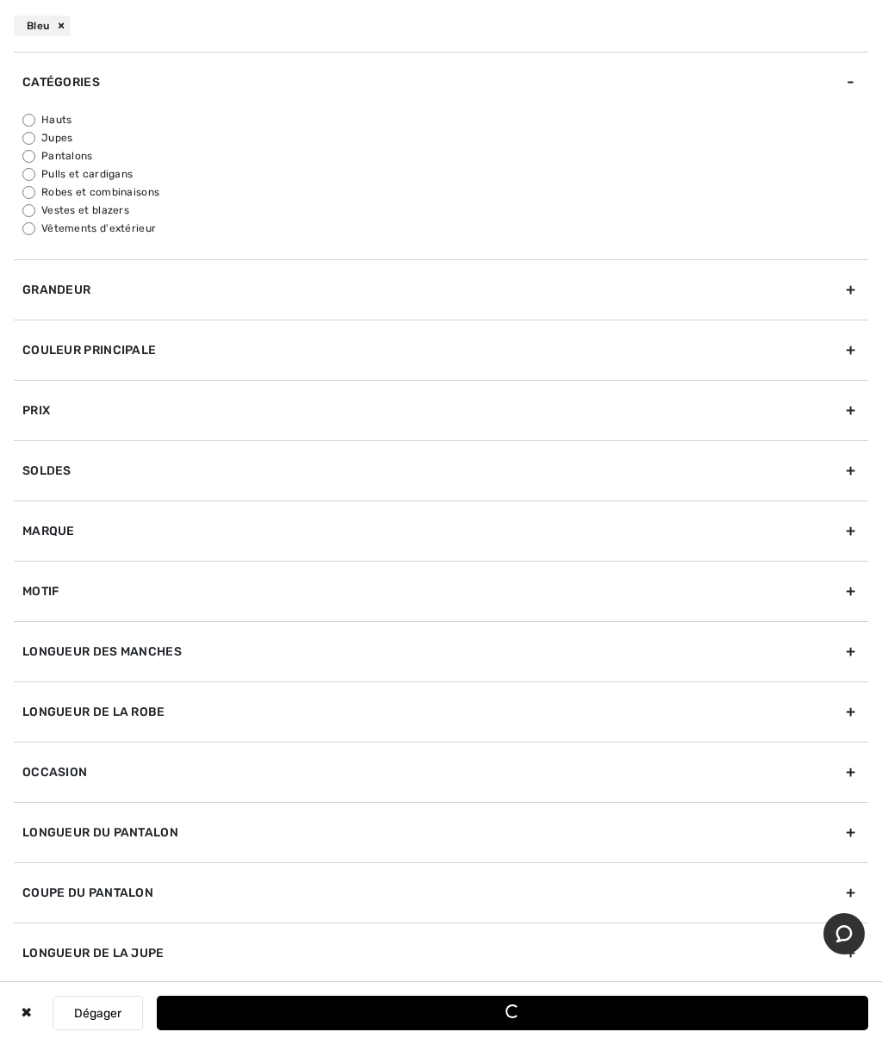
click at [33, 155] on input "Pantalons" at bounding box center [28, 156] width 13 height 13
radio input "true"
click at [34, 191] on input "Robes et combinaisons" at bounding box center [28, 192] width 13 height 13
radio input "true"
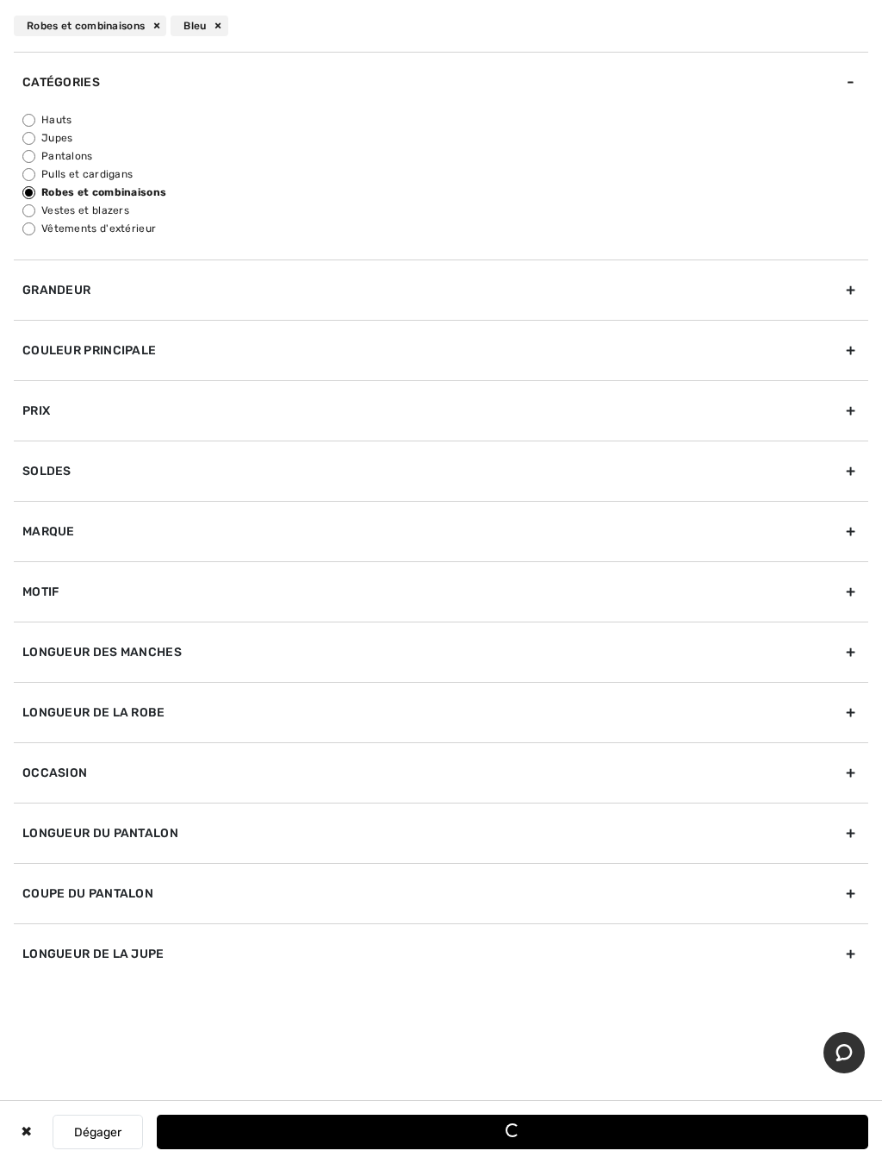
click at [41, 221] on label "Vêtements d'extérieur" at bounding box center [445, 229] width 846 height 16
click at [35, 222] on input "Vêtements d'extérieur" at bounding box center [28, 228] width 13 height 13
radio input "true"
click at [787, 809] on div "Longueur du pantalon" at bounding box center [441, 832] width 855 height 60
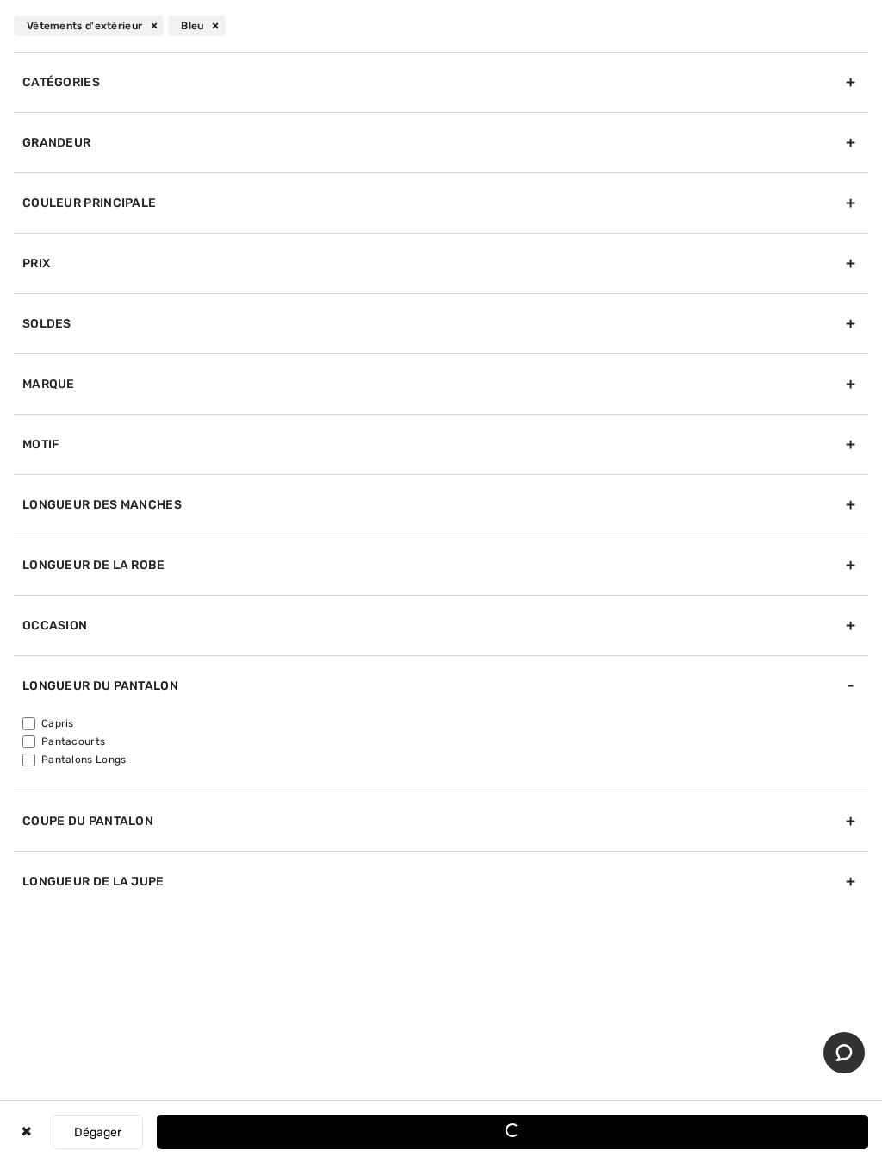
click at [850, 814] on div "Coupe du pantalon" at bounding box center [441, 820] width 855 height 60
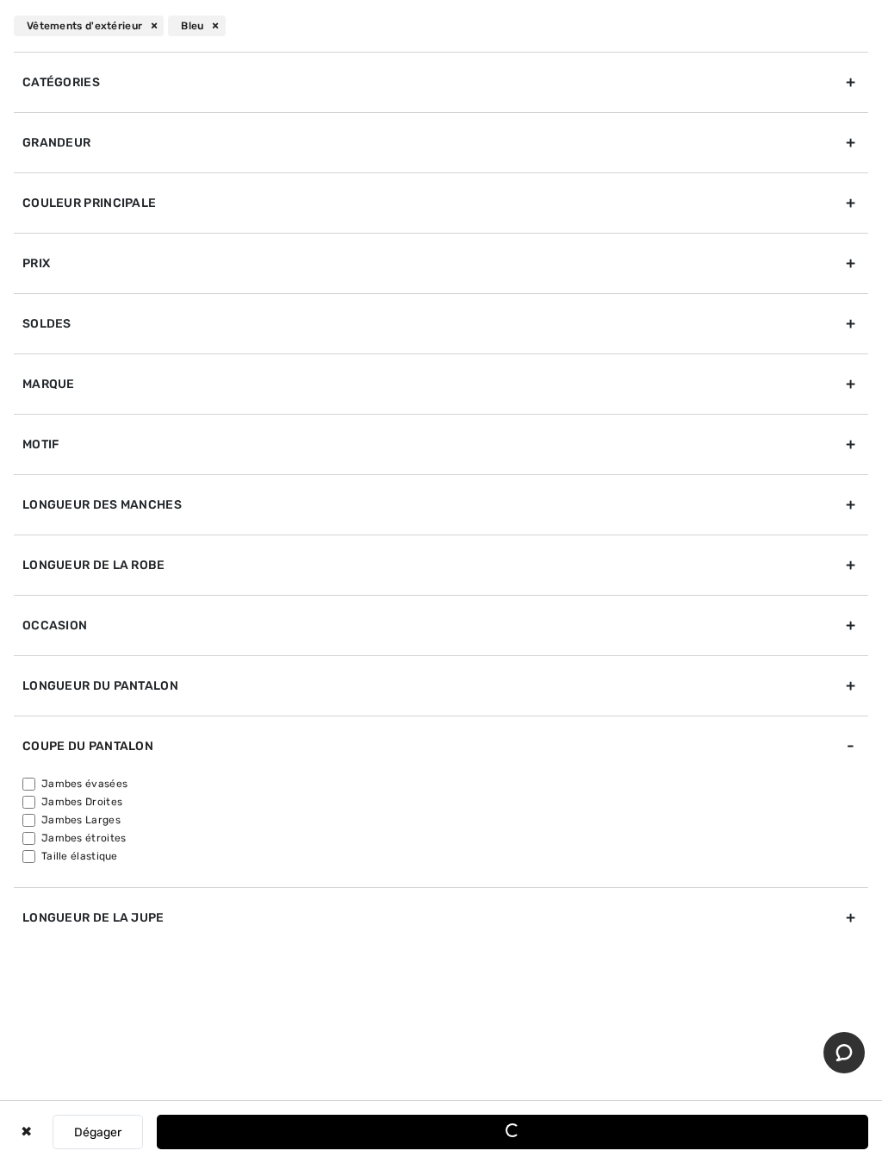
click at [34, 814] on input"] "Jambes Larges" at bounding box center [28, 820] width 13 height 13
checkbox input"] "true"
